Goal: Information Seeking & Learning: Learn about a topic

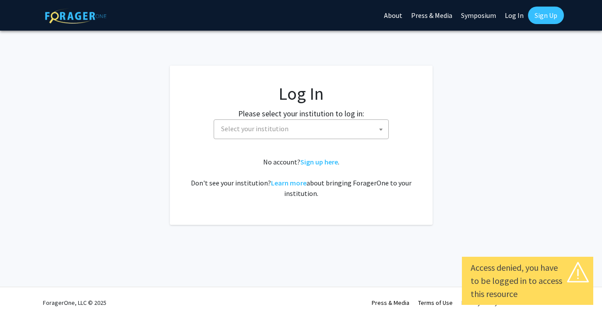
drag, startPoint x: 0, startPoint y: 0, endPoint x: 312, endPoint y: 128, distance: 337.5
click at [312, 129] on span "Select your institution" at bounding box center [303, 129] width 171 height 18
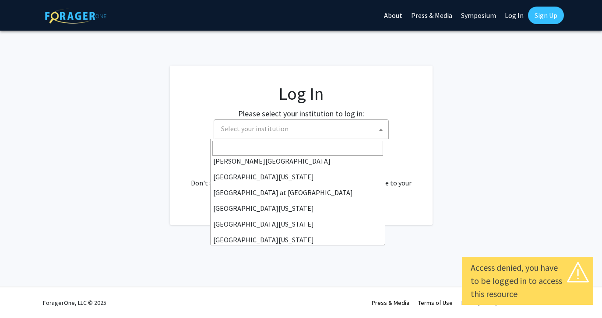
scroll to position [306, 0]
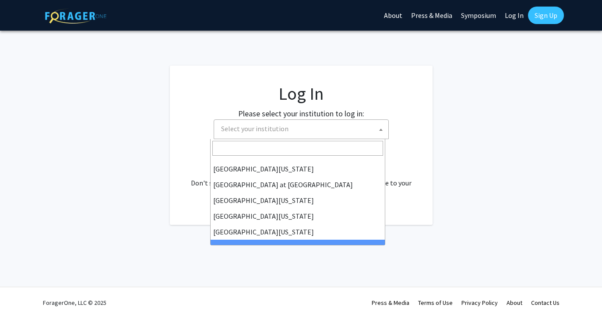
select select "21"
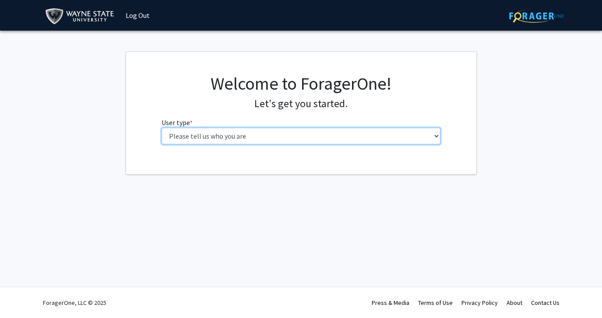
select select "1: undergrad"
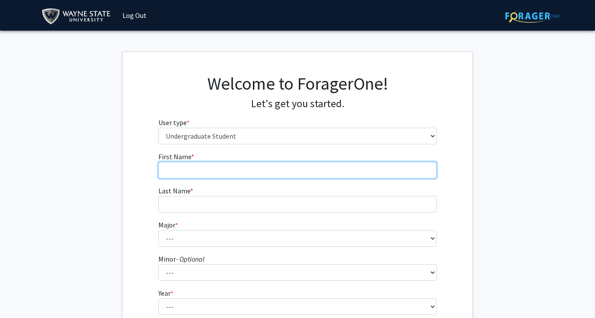
click at [255, 169] on input "First Name * required" at bounding box center [297, 170] width 279 height 17
type input "[PERSON_NAME]"
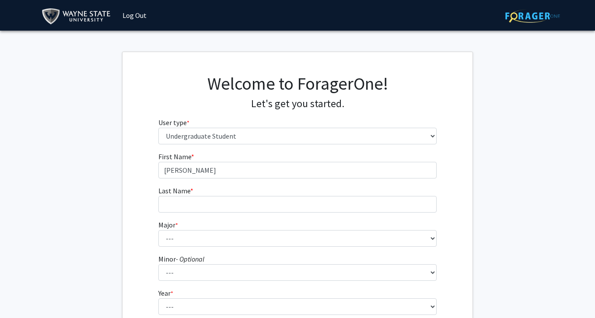
click at [176, 0] on div "Skip navigation Log Out" at bounding box center [297, 15] width 525 height 31
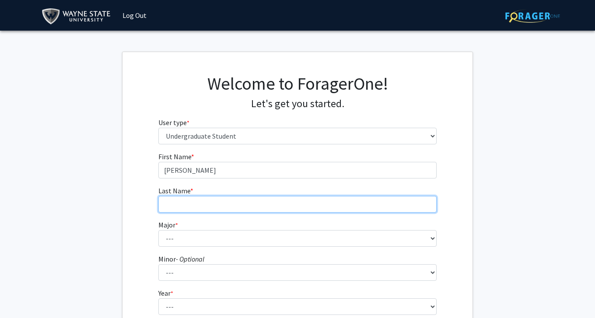
click at [306, 206] on input "Last Name * required" at bounding box center [297, 204] width 279 height 17
type input "[PERSON_NAME]"
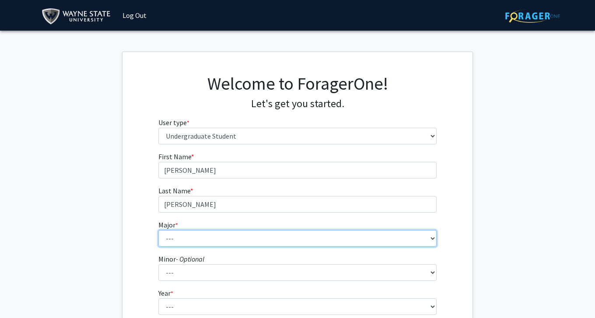
select select "80: 1860"
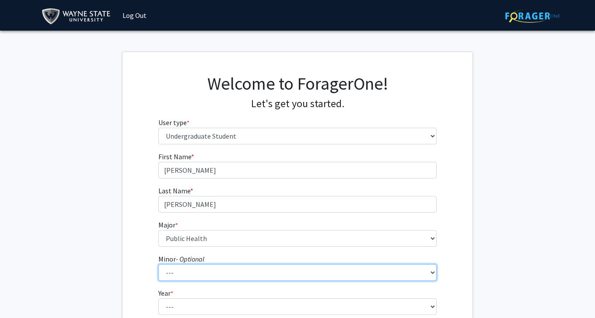
select select "1: 1366"
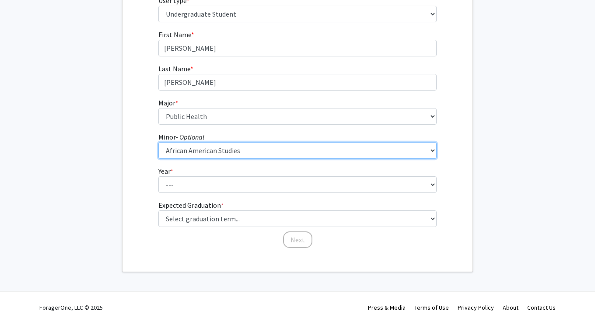
scroll to position [123, 0]
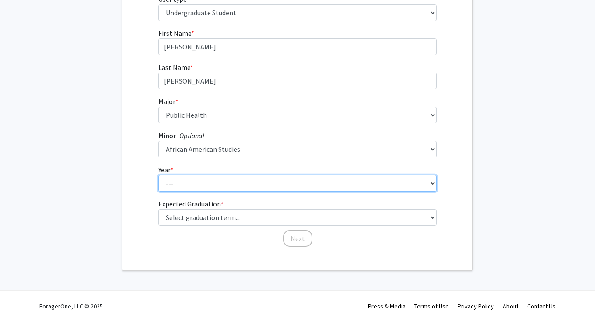
select select "3: junior"
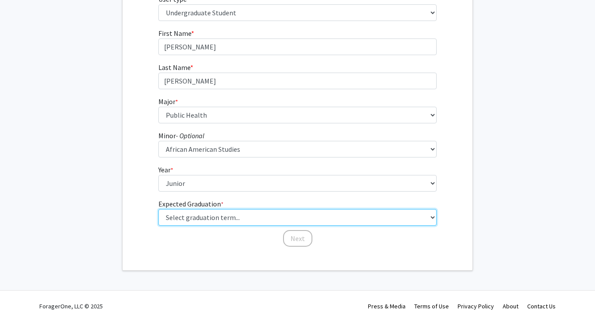
select select "9: spring_2027"
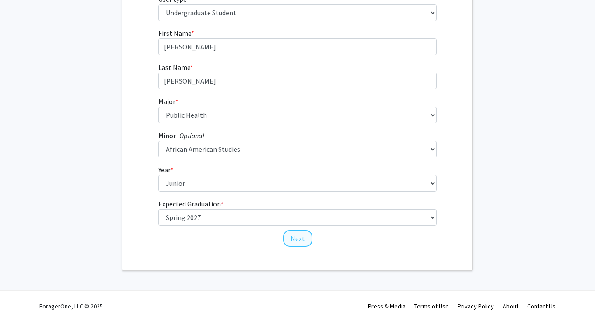
click at [299, 239] on button "Next" at bounding box center [297, 238] width 29 height 17
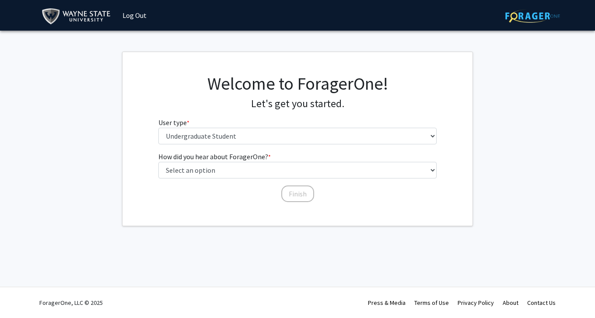
scroll to position [0, 0]
click at [299, 145] on div "Welcome to ForagerOne! Let's get you started. User type * required Please tell …" at bounding box center [301, 112] width 292 height 78
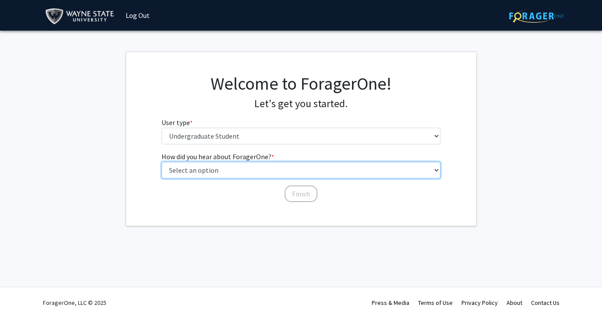
select select "1: peer_recommendation"
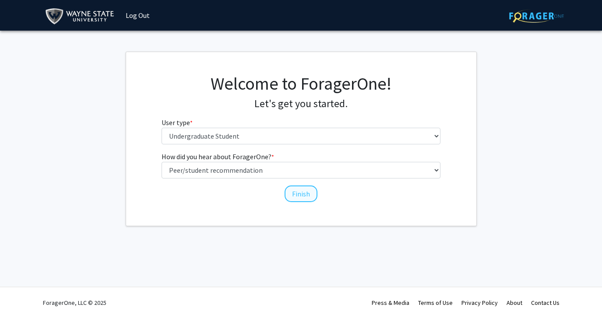
click at [310, 197] on button "Finish" at bounding box center [301, 194] width 33 height 17
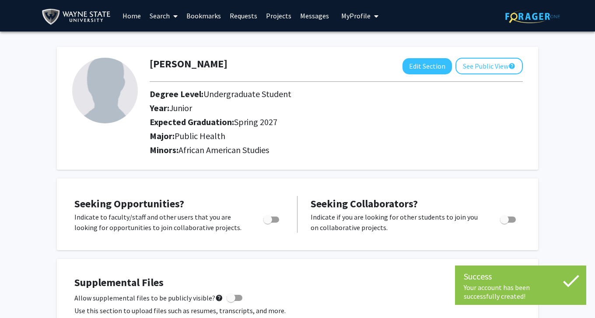
drag, startPoint x: 595, startPoint y: 77, endPoint x: 594, endPoint y: 93, distance: 16.7
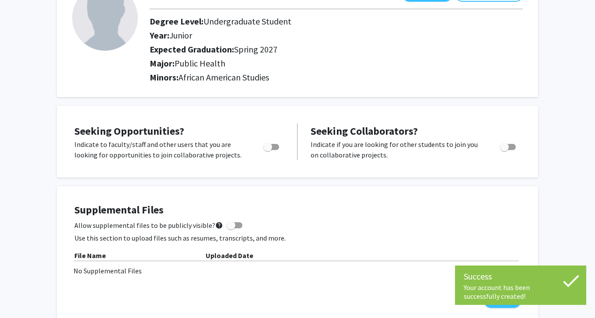
scroll to position [76, 0]
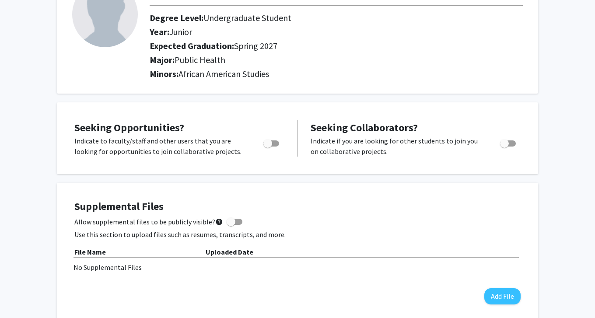
click at [272, 143] on span "Toggle" at bounding box center [268, 143] width 9 height 9
click at [268, 147] on input "Are you actively seeking opportunities?" at bounding box center [267, 147] width 0 height 0
checkbox input "true"
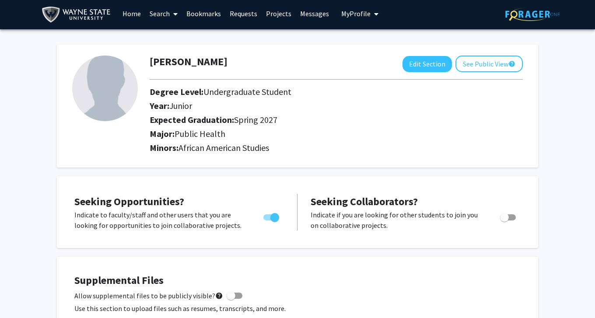
scroll to position [0, 0]
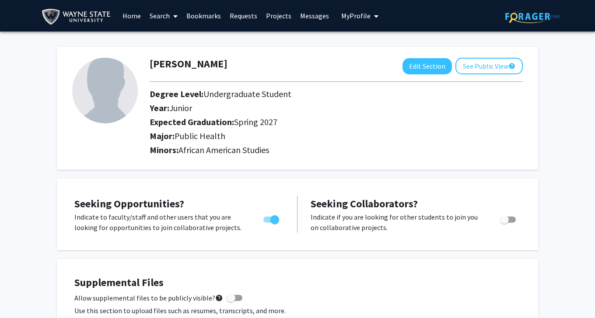
click at [111, 98] on img at bounding box center [105, 91] width 66 height 66
click at [134, 14] on link "Home" at bounding box center [131, 15] width 27 height 31
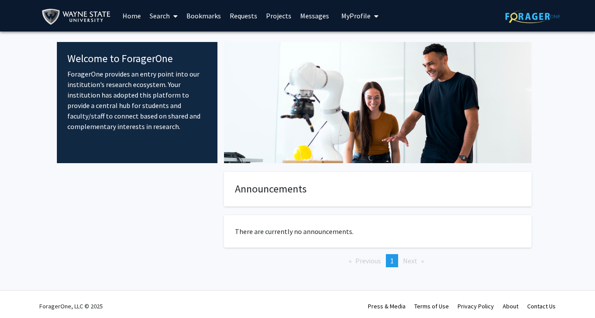
click at [162, 15] on link "Search" at bounding box center [163, 15] width 37 height 31
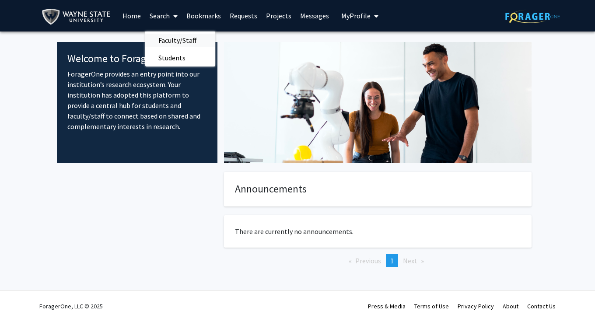
click at [173, 41] on span "Faculty/Staff" at bounding box center [177, 41] width 64 height 18
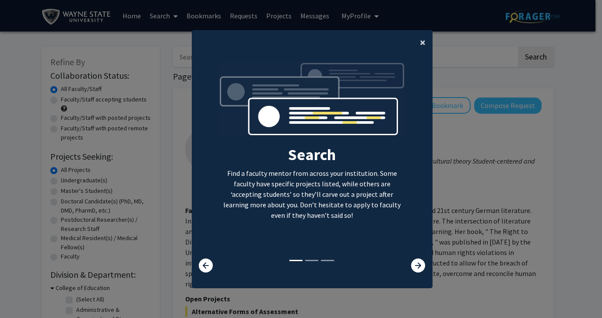
click at [422, 42] on span "×" at bounding box center [423, 42] width 6 height 14
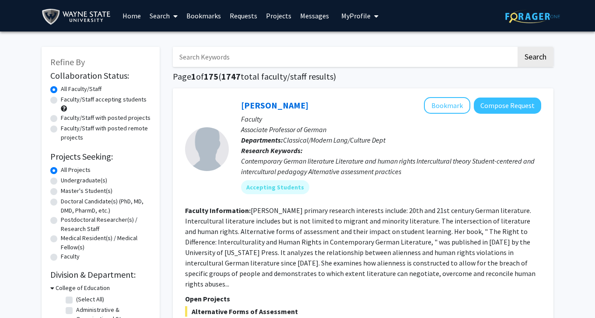
click at [77, 181] on label "Undergraduate(s)" at bounding box center [84, 180] width 46 height 9
click at [67, 181] on input "Undergraduate(s)" at bounding box center [64, 179] width 6 height 6
radio input "true"
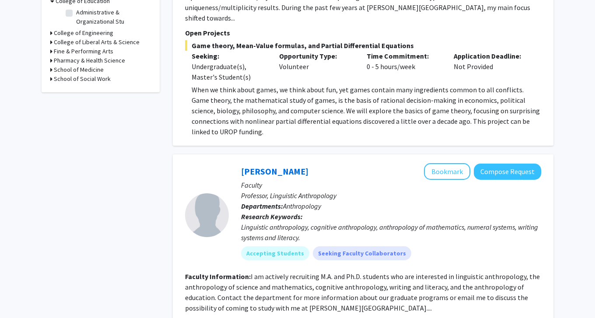
scroll to position [293, 0]
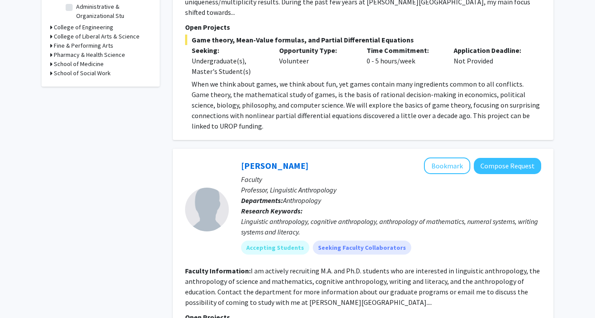
click at [52, 53] on icon at bounding box center [51, 54] width 2 height 9
click at [76, 65] on label "[MEDICAL_DATA] Program" at bounding box center [108, 66] width 65 height 9
click at [76, 65] on input "[MEDICAL_DATA] Program" at bounding box center [79, 65] width 6 height 6
checkbox input "true"
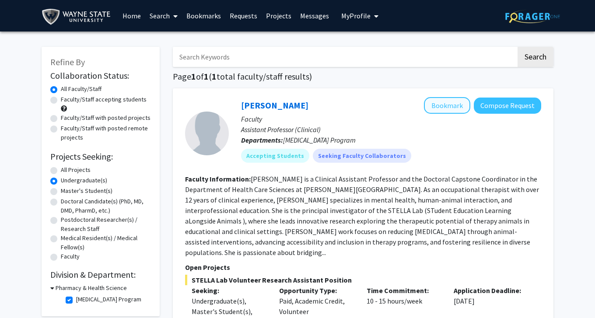
click at [461, 103] on button "Bookmark" at bounding box center [447, 105] width 46 height 17
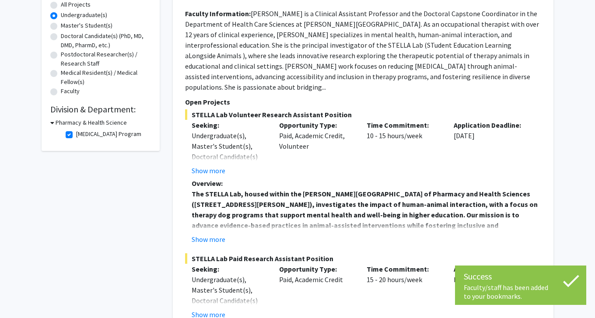
scroll to position [161, 0]
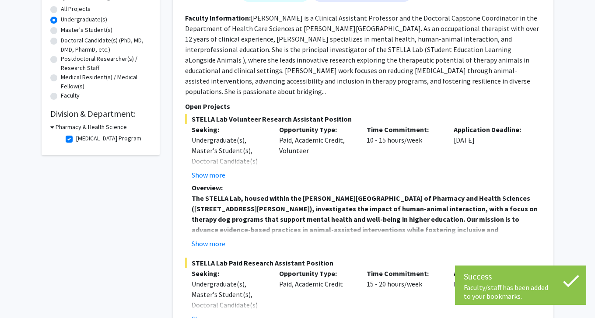
click at [55, 124] on div "Pharmacy & Health Science" at bounding box center [100, 127] width 101 height 9
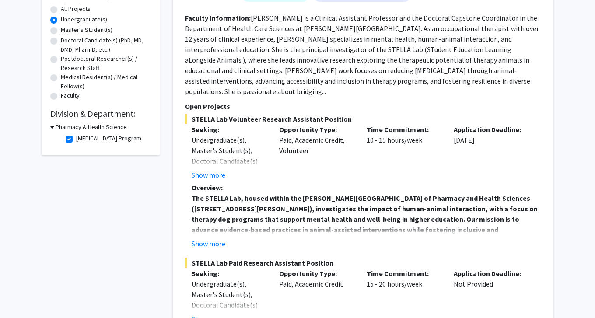
click at [53, 129] on icon at bounding box center [52, 127] width 4 height 9
click at [56, 128] on h3 "Pharmacy & Health Science" at bounding box center [89, 127] width 71 height 9
click at [76, 139] on label "[MEDICAL_DATA] Program" at bounding box center [108, 138] width 65 height 9
click at [76, 139] on input "[MEDICAL_DATA] Program" at bounding box center [79, 137] width 6 height 6
checkbox input "false"
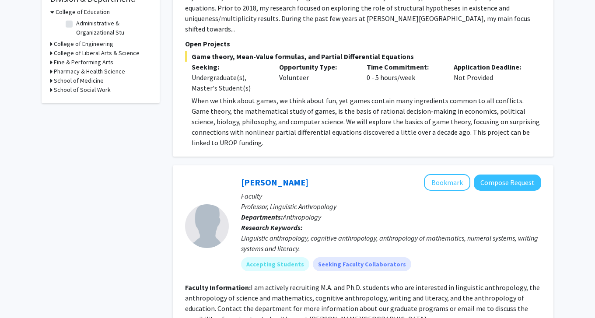
scroll to position [199, 0]
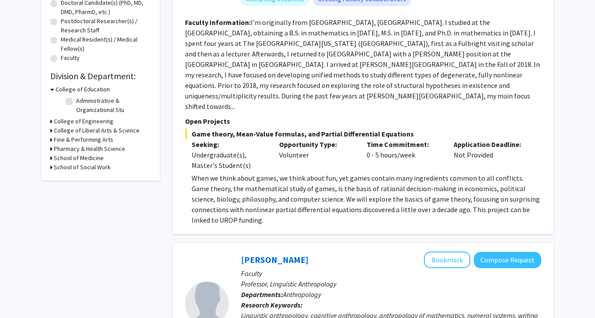
click at [55, 160] on h3 "School of Medicine" at bounding box center [79, 158] width 50 height 9
click at [76, 171] on label "Obstetrics/Gynecology" at bounding box center [107, 169] width 62 height 9
click at [76, 171] on input "Obstetrics/Gynecology" at bounding box center [79, 168] width 6 height 6
checkbox input "true"
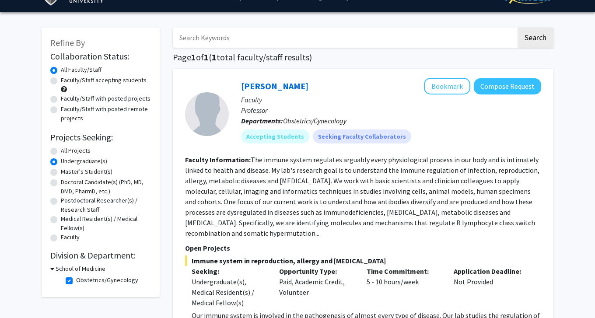
scroll to position [39, 0]
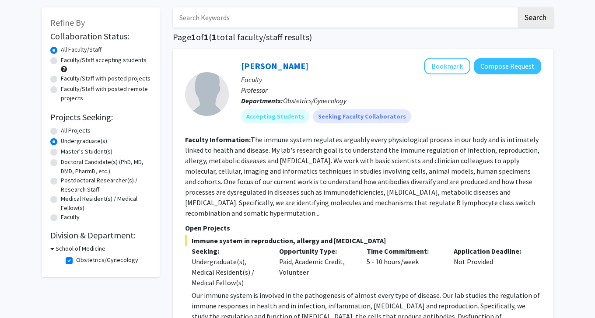
click at [61, 130] on label "All Projects" at bounding box center [76, 130] width 30 height 9
click at [61, 130] on input "All Projects" at bounding box center [64, 129] width 6 height 6
radio input "true"
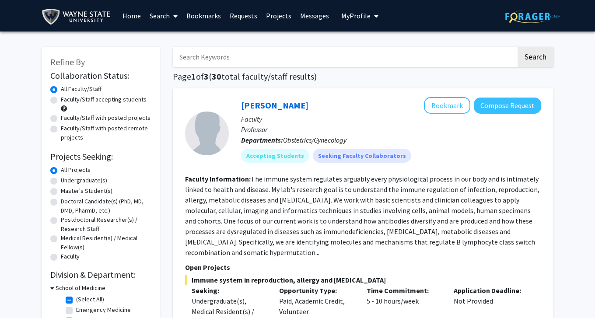
click at [72, 180] on label "Undergraduate(s)" at bounding box center [84, 180] width 46 height 9
click at [67, 180] on input "Undergraduate(s)" at bounding box center [64, 179] width 6 height 6
radio input "true"
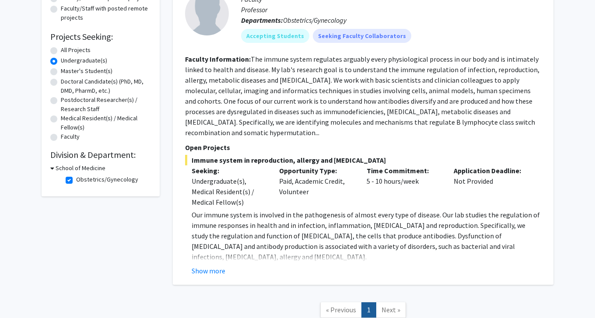
scroll to position [125, 0]
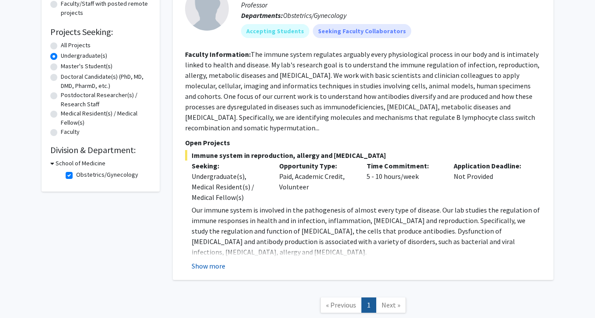
click at [219, 266] on button "Show more" at bounding box center [209, 266] width 34 height 11
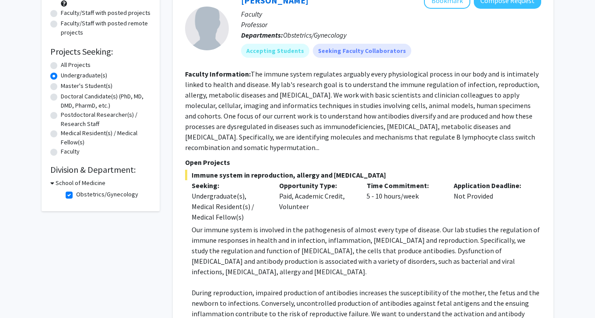
scroll to position [0, 0]
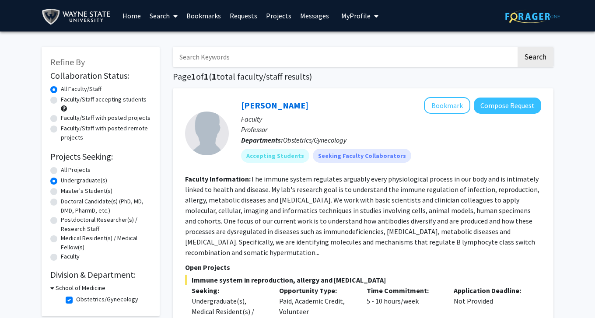
click at [76, 299] on label "Obstetrics/Gynecology" at bounding box center [107, 299] width 62 height 9
click at [76, 299] on input "Obstetrics/Gynecology" at bounding box center [79, 298] width 6 height 6
checkbox input "false"
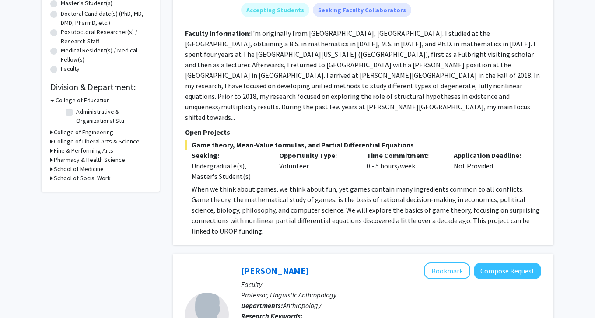
scroll to position [171, 0]
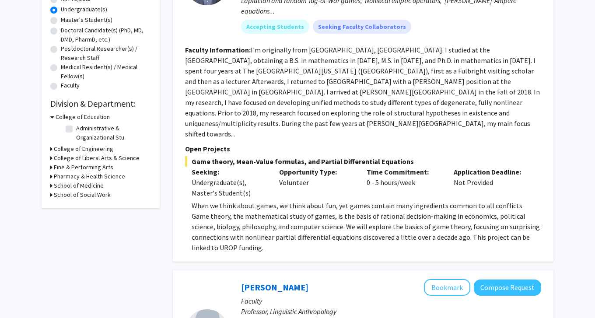
click at [52, 177] on icon at bounding box center [51, 176] width 2 height 9
click at [51, 215] on icon at bounding box center [51, 209] width 2 height 9
click at [76, 226] on label "Social Work Instruction Un" at bounding box center [110, 221] width 68 height 9
click at [76, 222] on input "Social Work Instruction Un" at bounding box center [79, 220] width 6 height 6
checkbox input "true"
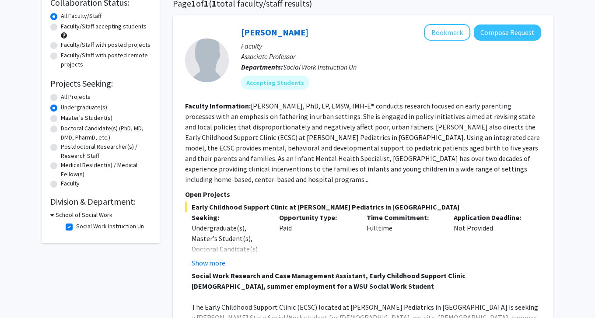
scroll to position [82, 0]
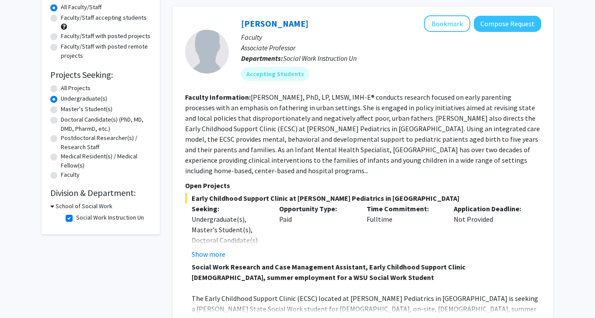
click at [76, 220] on label "Social Work Instruction Un" at bounding box center [110, 217] width 68 height 9
click at [76, 219] on input "Social Work Instruction Un" at bounding box center [79, 216] width 6 height 6
checkbox input "false"
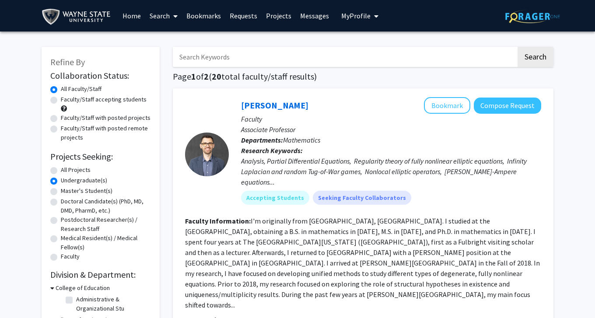
scroll to position [11, 0]
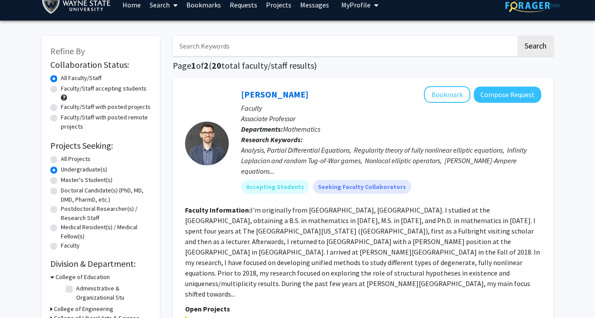
click at [123, 91] on label "Faculty/Staff accepting students" at bounding box center [104, 88] width 86 height 9
click at [67, 90] on input "Faculty/Staff accepting students" at bounding box center [64, 87] width 6 height 6
radio input "true"
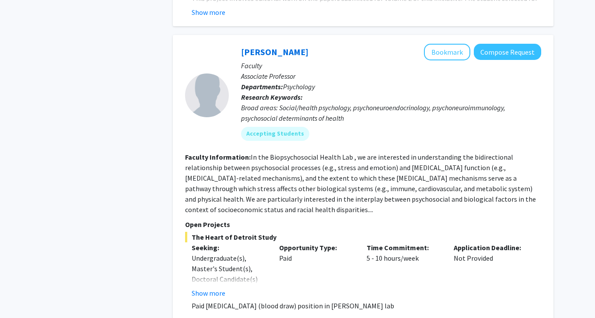
scroll to position [713, 0]
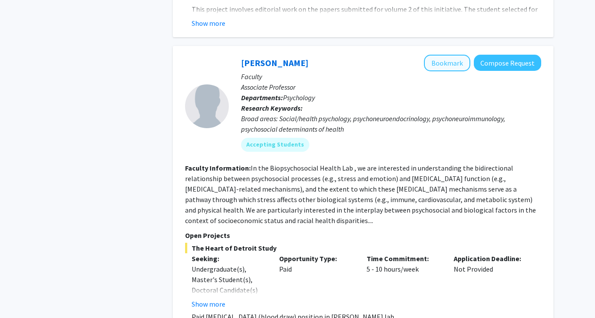
click at [461, 55] on button "Bookmark" at bounding box center [447, 63] width 46 height 17
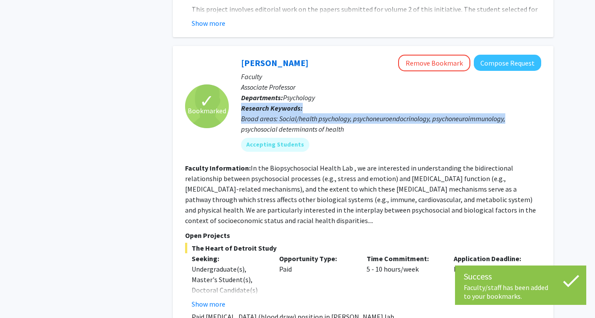
drag, startPoint x: 593, startPoint y: 63, endPoint x: 588, endPoint y: 92, distance: 29.8
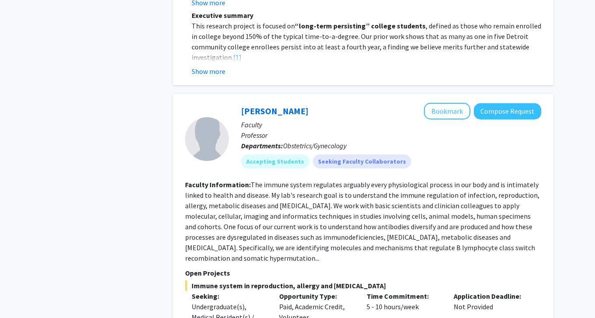
scroll to position [3696, 0]
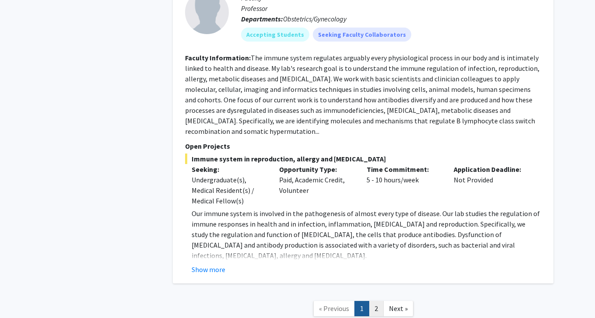
click at [375, 301] on link "2" at bounding box center [376, 308] width 15 height 15
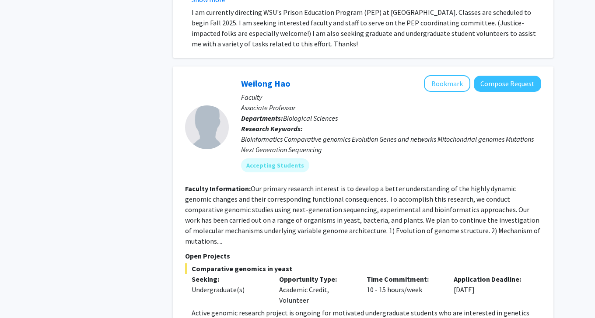
scroll to position [2224, 0]
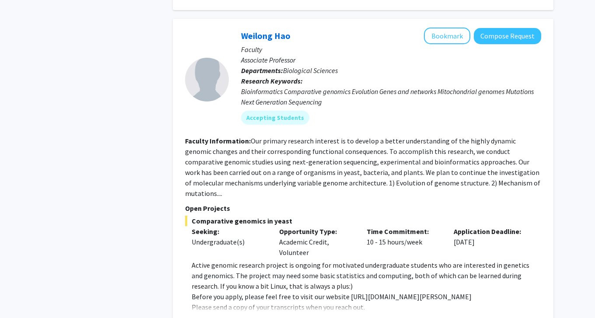
click at [219, 316] on button "Show more" at bounding box center [209, 321] width 34 height 11
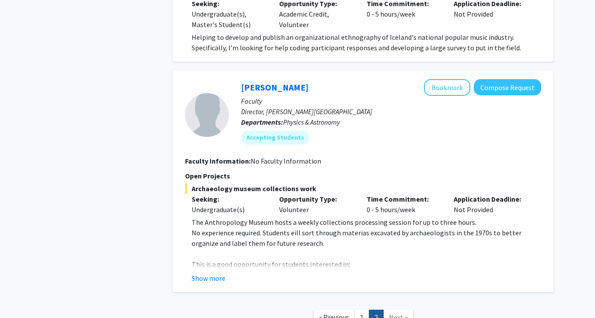
scroll to position [2852, 0]
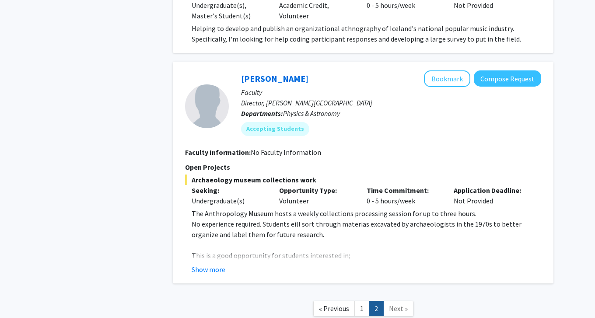
click at [405, 304] on span "Next »" at bounding box center [398, 308] width 19 height 9
click at [334, 304] on span "« Previous" at bounding box center [334, 308] width 30 height 9
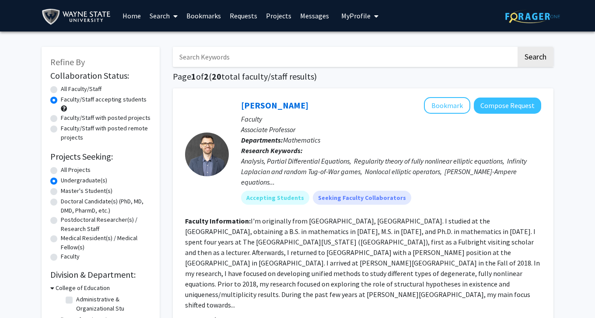
click at [132, 129] on label "Faculty/Staff with posted remote projects" at bounding box center [106, 133] width 90 height 18
click at [67, 129] on input "Faculty/Staff with posted remote projects" at bounding box center [64, 127] width 6 height 6
radio input "true"
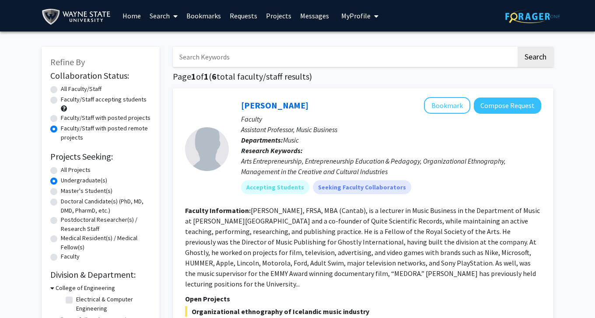
click at [89, 88] on label "All Faculty/Staff" at bounding box center [81, 88] width 41 height 9
click at [67, 88] on input "All Faculty/Staff" at bounding box center [64, 87] width 6 height 6
radio input "true"
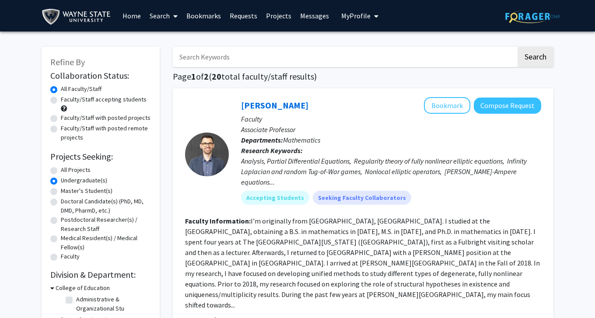
click at [57, 172] on div "All Projects" at bounding box center [100, 170] width 101 height 11
click at [61, 169] on label "All Projects" at bounding box center [76, 169] width 30 height 9
click at [61, 169] on input "All Projects" at bounding box center [64, 168] width 6 height 6
radio input "true"
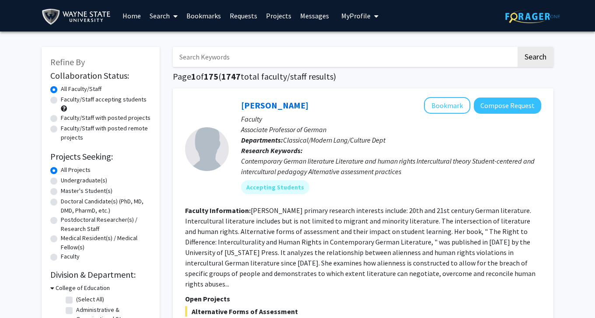
scroll to position [39, 0]
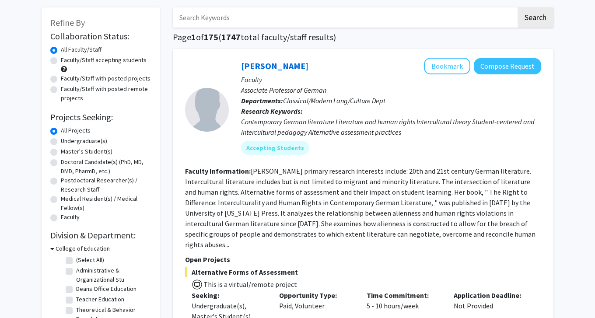
click at [120, 61] on label "Faculty/Staff accepting students" at bounding box center [104, 60] width 86 height 9
click at [67, 61] on input "Faculty/Staff accepting students" at bounding box center [64, 59] width 6 height 6
radio input "true"
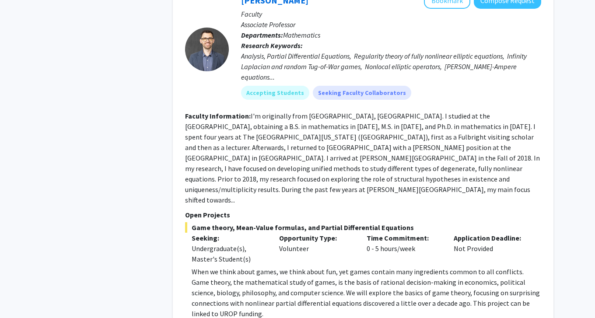
scroll to position [3763, 0]
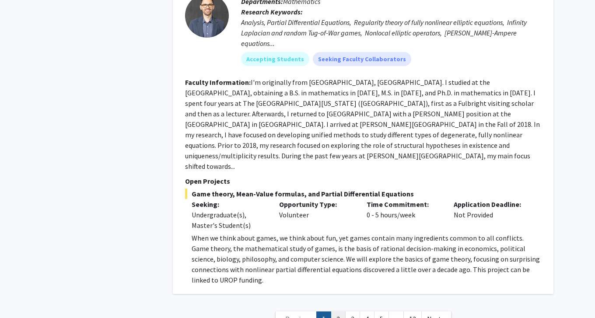
click at [341, 312] on link "2" at bounding box center [338, 319] width 15 height 15
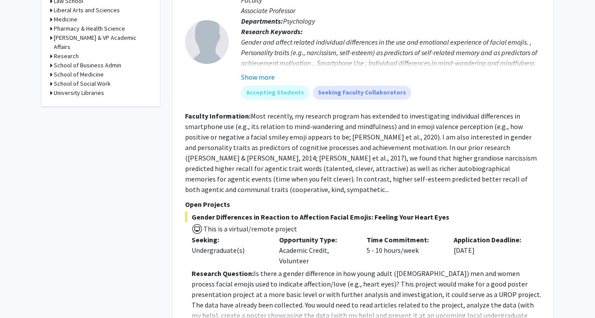
scroll to position [409, 0]
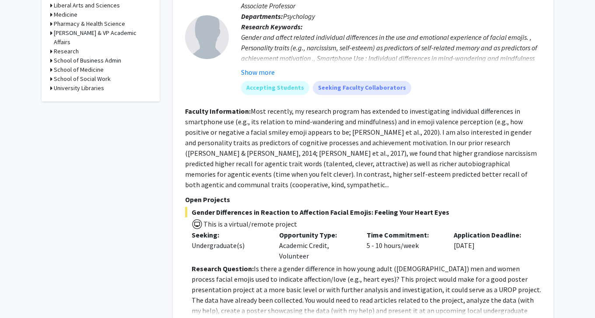
click at [266, 72] on button "Show more" at bounding box center [258, 72] width 34 height 11
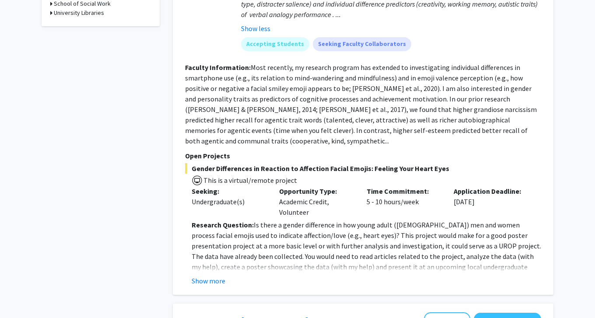
scroll to position [489, 0]
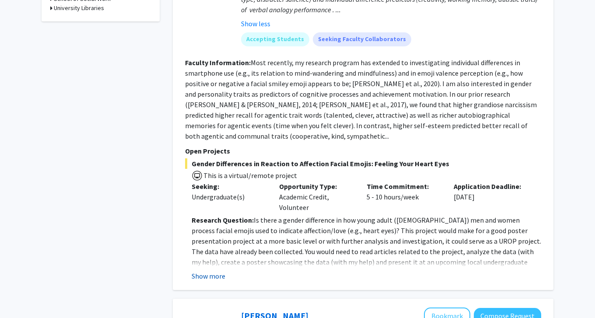
click at [219, 271] on button "Show more" at bounding box center [209, 276] width 34 height 11
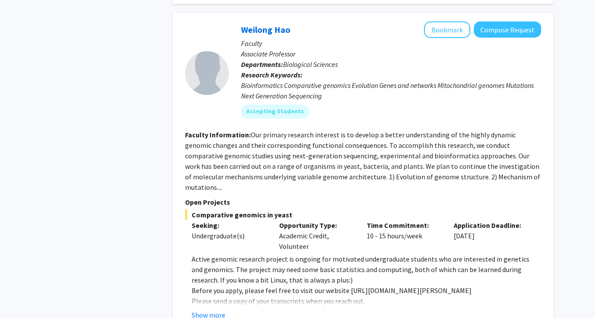
scroll to position [1346, 0]
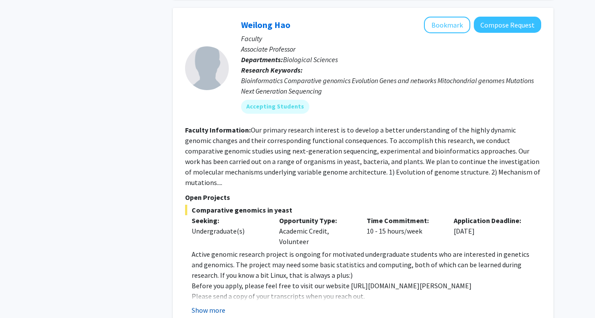
click at [218, 305] on button "Show more" at bounding box center [209, 310] width 34 height 11
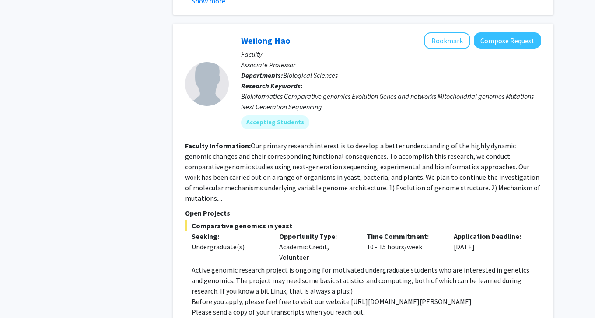
scroll to position [1321, 0]
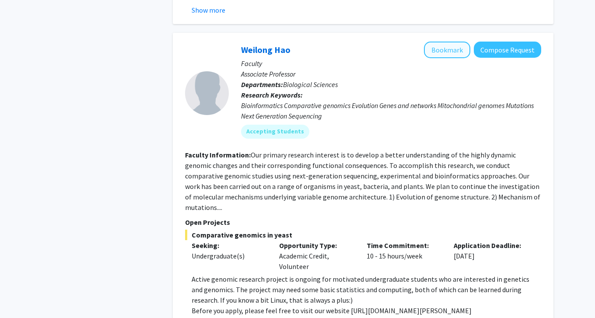
click at [467, 42] on button "Bookmark" at bounding box center [447, 50] width 46 height 17
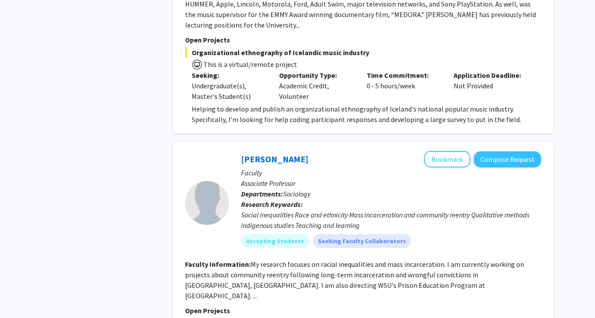
scroll to position [2550, 0]
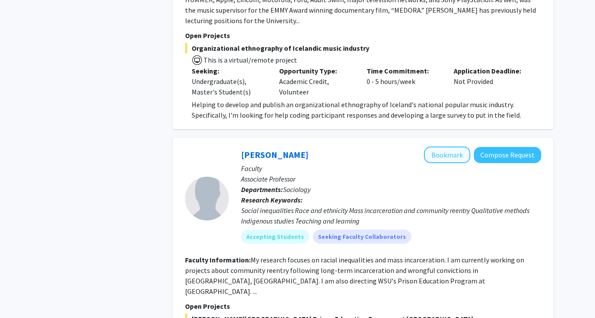
click at [439, 147] on button "Bookmark" at bounding box center [447, 155] width 46 height 17
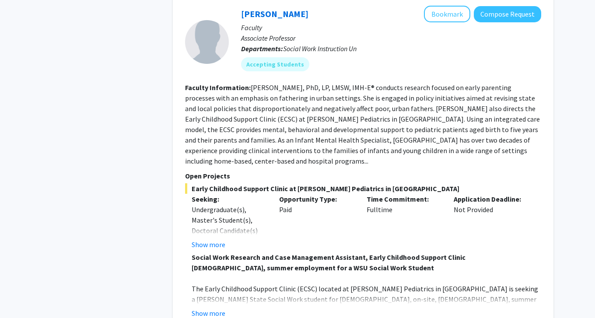
scroll to position [3018, 0]
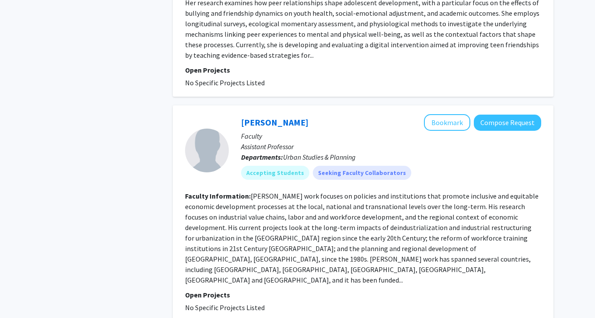
scroll to position [2147, 0]
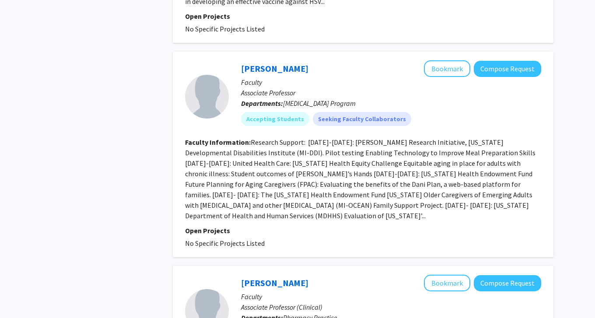
scroll to position [1434, 0]
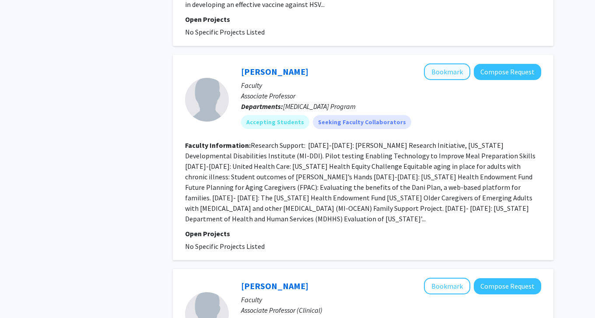
click at [440, 63] on button "Bookmark" at bounding box center [447, 71] width 46 height 17
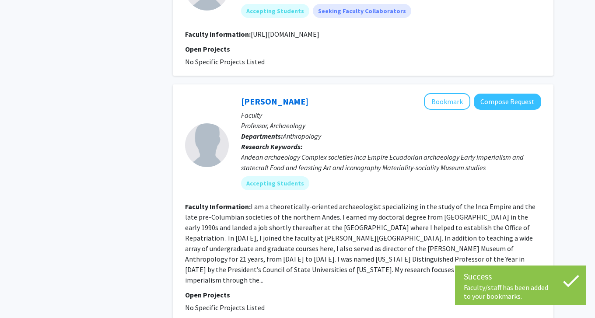
scroll to position [1771, 0]
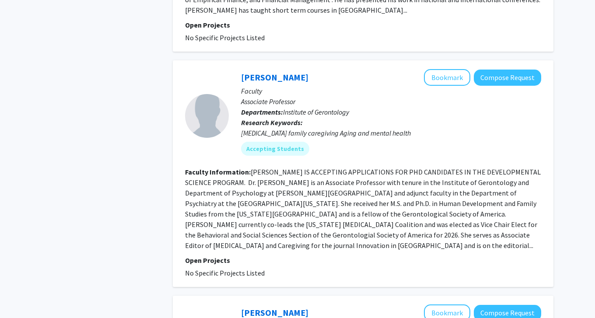
scroll to position [569, 0]
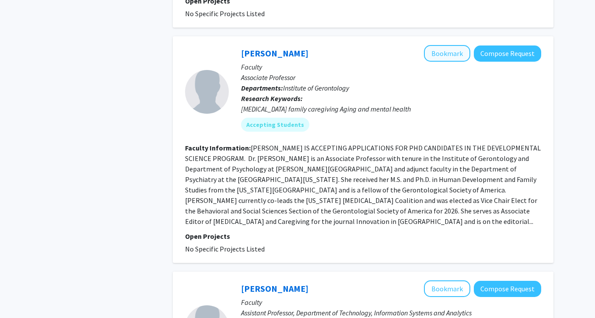
click at [456, 47] on button "Bookmark" at bounding box center [447, 53] width 46 height 17
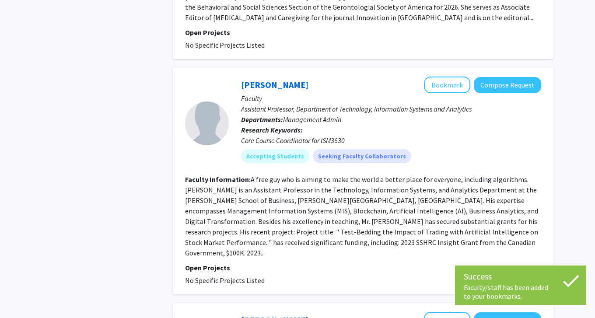
scroll to position [797, 0]
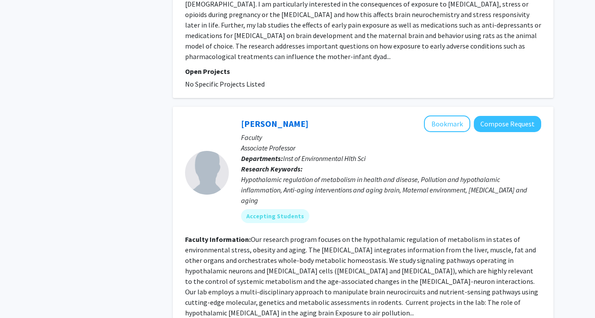
scroll to position [1872, 0]
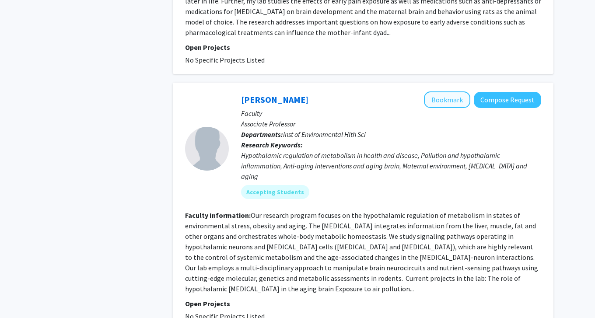
click at [440, 91] on button "Bookmark" at bounding box center [447, 99] width 46 height 17
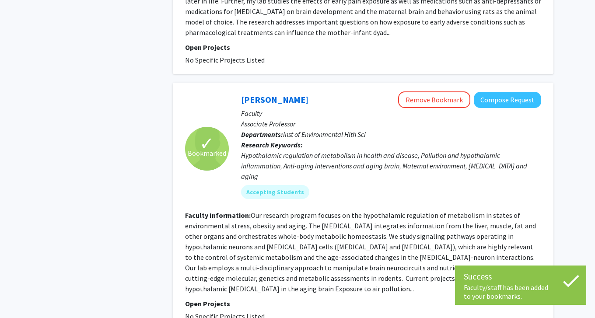
click at [211, 237] on fg-read-more "Our research program focuses on the hypothalamic regulation of metabolism in st…" at bounding box center [361, 252] width 353 height 82
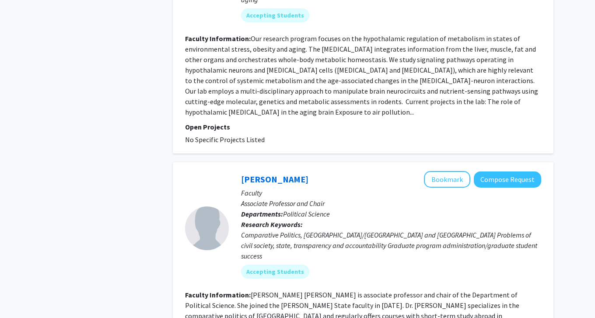
scroll to position [2100, 0]
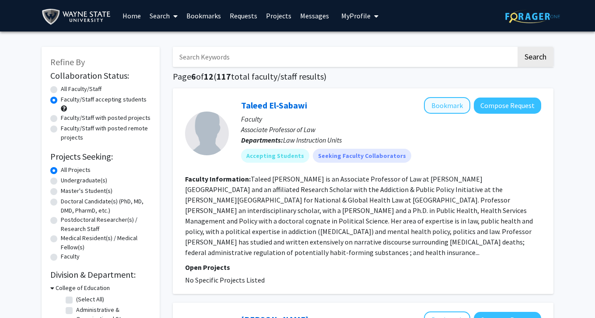
click at [461, 108] on button "Bookmark" at bounding box center [447, 105] width 46 height 17
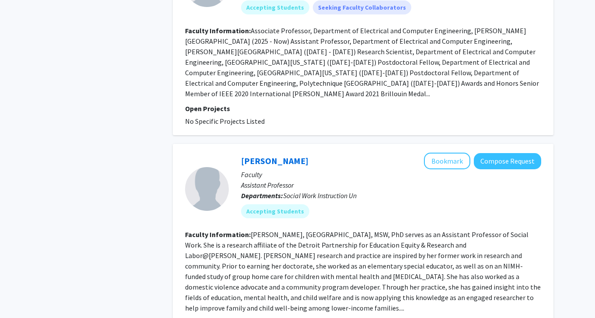
scroll to position [1966, 0]
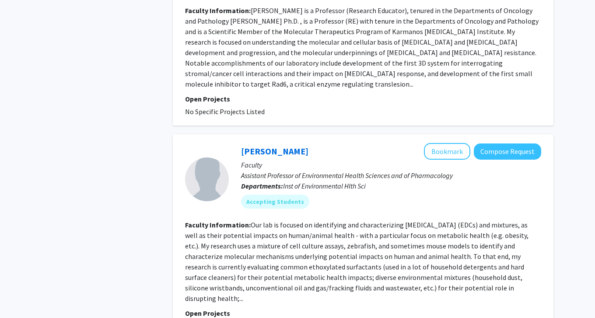
scroll to position [762, 0]
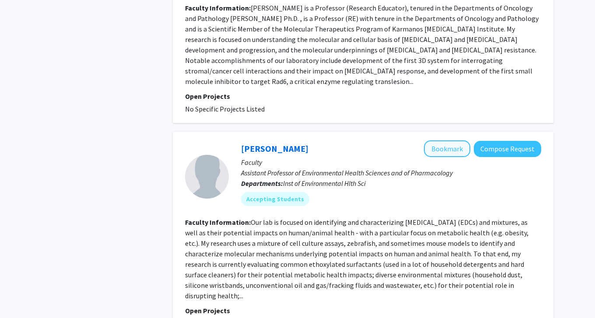
click at [448, 141] on button "Bookmark" at bounding box center [447, 149] width 46 height 17
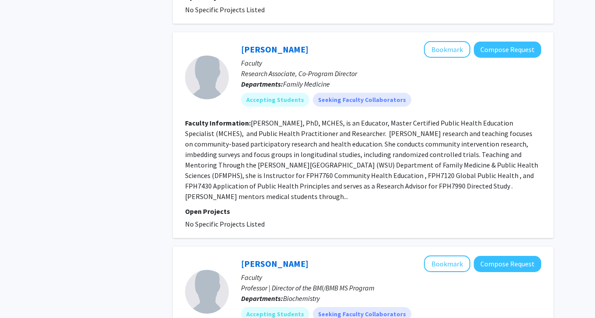
scroll to position [1059, 0]
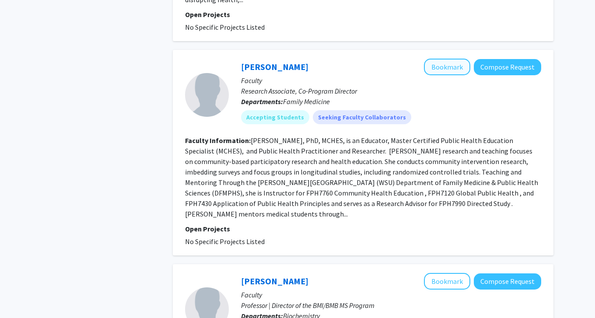
click at [441, 59] on button "Bookmark" at bounding box center [447, 67] width 46 height 17
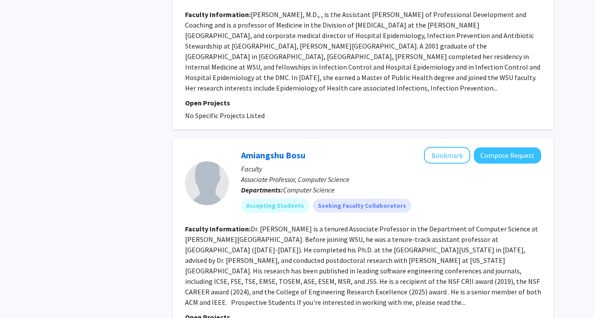
scroll to position [1774, 0]
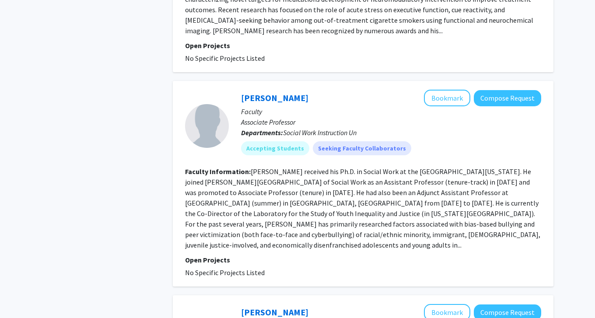
scroll to position [1482, 0]
